Goal: Browse casually: Explore the website without a specific task or goal

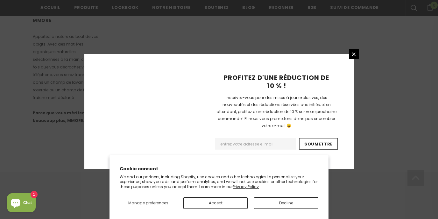
scroll to position [449, 0]
